Goal: Task Accomplishment & Management: Manage account settings

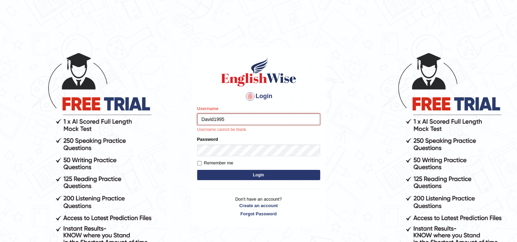
type input "David1995"
click at [214, 149] on form "Please fix the following errors: Username David1995 Username cannot be blank. P…" at bounding box center [258, 143] width 123 height 77
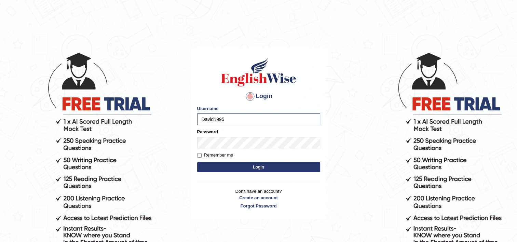
click at [214, 162] on button "Login" at bounding box center [258, 167] width 123 height 10
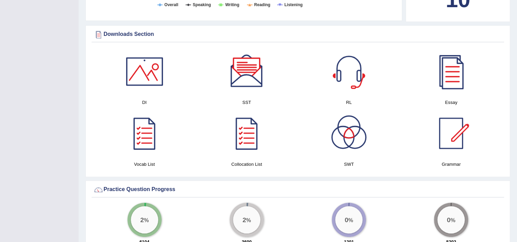
scroll to position [366, 0]
click at [452, 69] on div at bounding box center [451, 72] width 48 height 48
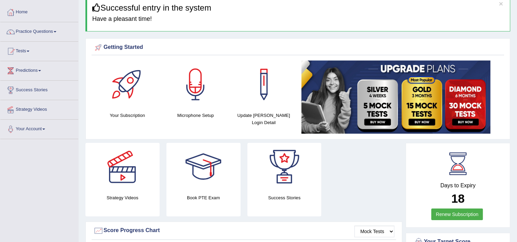
scroll to position [0, 0]
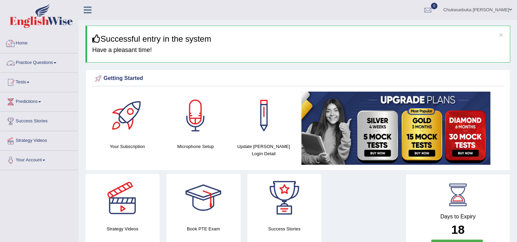
click at [32, 64] on link "Practice Questions" at bounding box center [39, 61] width 78 height 17
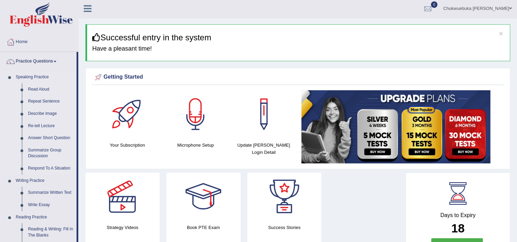
scroll to position [1, 0]
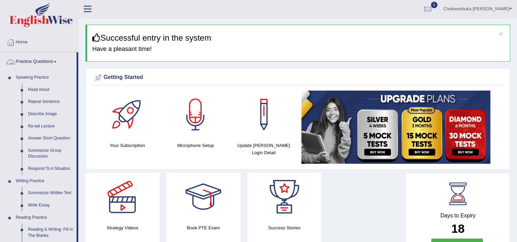
click at [22, 61] on link "Practice Questions" at bounding box center [38, 60] width 76 height 17
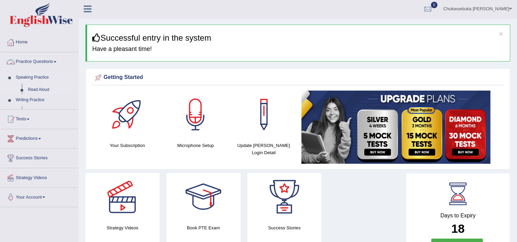
scroll to position [18, 0]
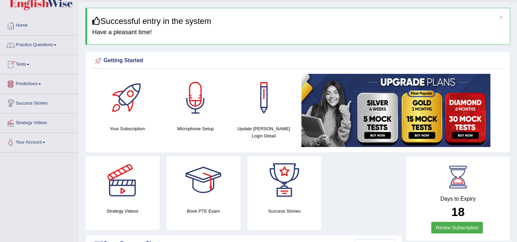
click at [31, 67] on link "Tests" at bounding box center [39, 63] width 78 height 17
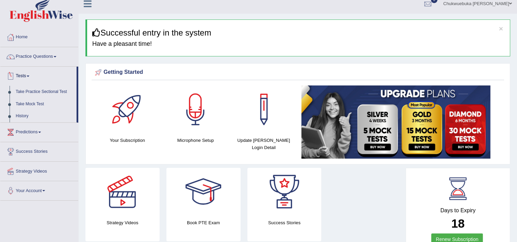
scroll to position [5, 0]
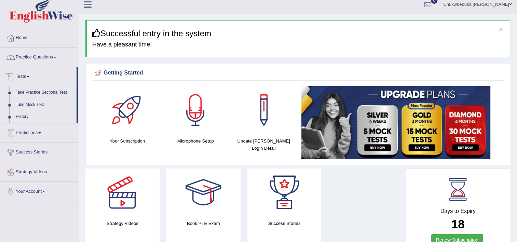
click at [35, 56] on link "Practice Questions" at bounding box center [39, 56] width 78 height 17
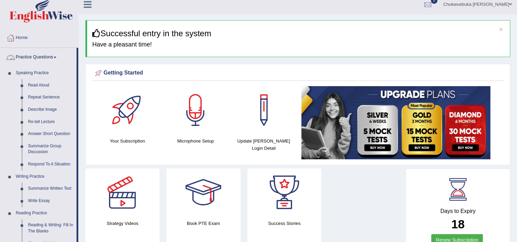
click at [36, 59] on link "Practice Questions" at bounding box center [38, 56] width 76 height 17
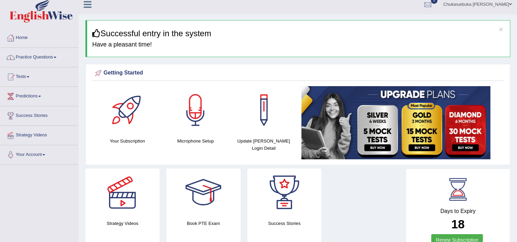
click at [36, 59] on link "Practice Questions" at bounding box center [39, 56] width 78 height 17
